Goal: Task Accomplishment & Management: Manage account settings

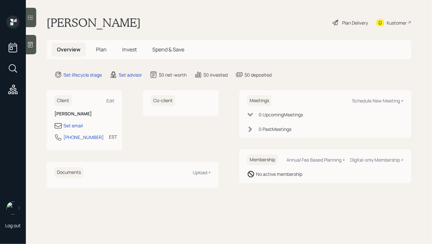
click at [28, 43] on icon at bounding box center [30, 44] width 6 height 6
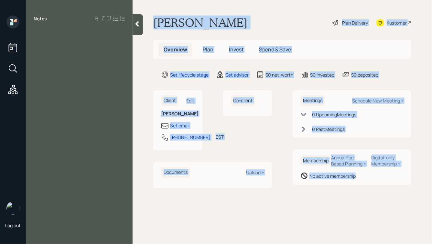
drag, startPoint x: 152, startPoint y: 20, endPoint x: 339, endPoint y: 220, distance: 273.5
click at [339, 221] on main "[PERSON_NAME] Plan Delivery Kustomer Overview Plan Invest Spend & Save Set life…" at bounding box center [283, 122] width 300 height 244
click at [339, 220] on main "[PERSON_NAME] Plan Delivery Kustomer Overview Plan Invest Spend & Save Set life…" at bounding box center [283, 122] width 300 height 244
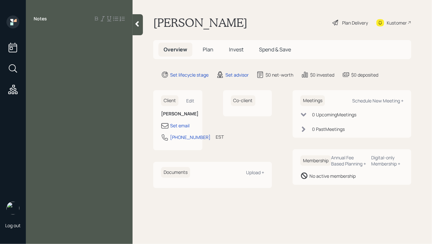
click at [59, 41] on div "Notes" at bounding box center [79, 126] width 107 height 221
click at [50, 38] on div "Notes" at bounding box center [79, 126] width 107 height 221
click at [39, 32] on div at bounding box center [79, 33] width 91 height 7
click at [136, 26] on icon at bounding box center [137, 24] width 6 height 6
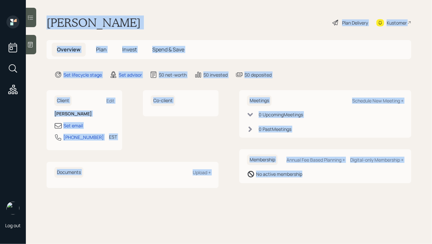
drag, startPoint x: 45, startPoint y: 19, endPoint x: 312, endPoint y: 190, distance: 317.0
click at [312, 190] on main "[PERSON_NAME] Plan Delivery Kustomer Overview Plan Invest Spend & Save Set life…" at bounding box center [229, 122] width 406 height 244
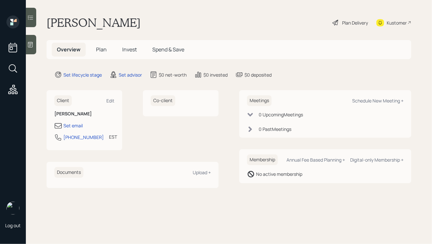
drag, startPoint x: 322, startPoint y: 182, endPoint x: 152, endPoint y: 22, distance: 233.7
click at [152, 22] on main "[PERSON_NAME] Plan Delivery Kustomer Overview Plan Invest Spend & Save Set life…" at bounding box center [229, 122] width 406 height 244
click at [126, 25] on h1 "[PERSON_NAME]" at bounding box center [94, 23] width 94 height 14
click at [31, 49] on div at bounding box center [31, 44] width 10 height 19
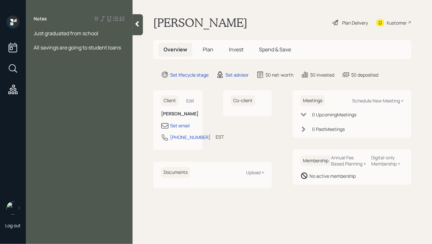
click at [133, 23] on div at bounding box center [138, 24] width 10 height 21
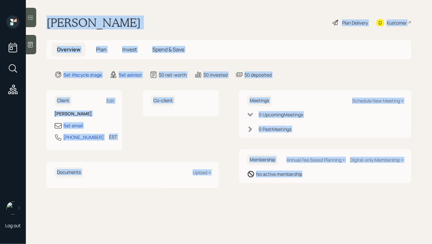
drag, startPoint x: 49, startPoint y: 22, endPoint x: 316, endPoint y: 185, distance: 313.0
click at [316, 185] on main "[PERSON_NAME] Plan Delivery Kustomer Overview Plan Invest Spend & Save Set life…" at bounding box center [229, 122] width 406 height 244
click at [316, 185] on div "Meetings Schedule New Meeting + 0 Upcoming Meeting s 0 Past Meeting s Membershi…" at bounding box center [325, 139] width 172 height 98
drag, startPoint x: 332, startPoint y: 189, endPoint x: 171, endPoint y: 14, distance: 238.1
click at [171, 14] on main "[PERSON_NAME] Plan Delivery Kustomer Overview Plan Invest Spend & Save Set life…" at bounding box center [229, 122] width 406 height 244
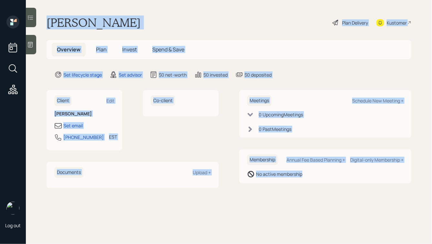
click at [153, 24] on div "[PERSON_NAME] Plan Delivery Kustomer" at bounding box center [229, 23] width 365 height 14
